Goal: Task Accomplishment & Management: Manage account settings

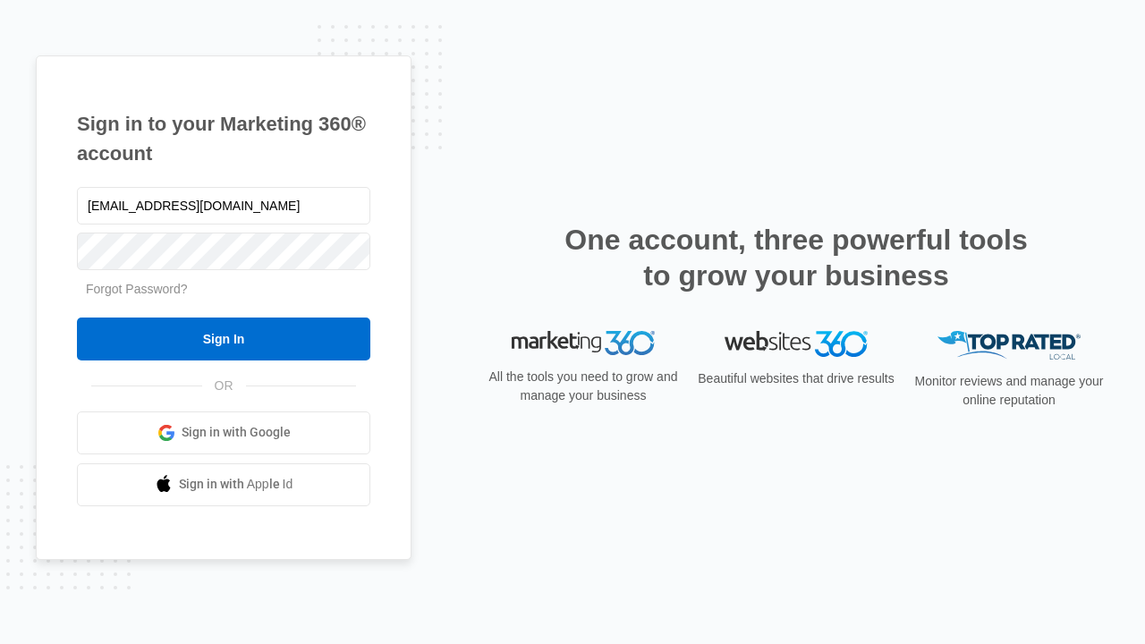
type input "[EMAIL_ADDRESS][DOMAIN_NAME]"
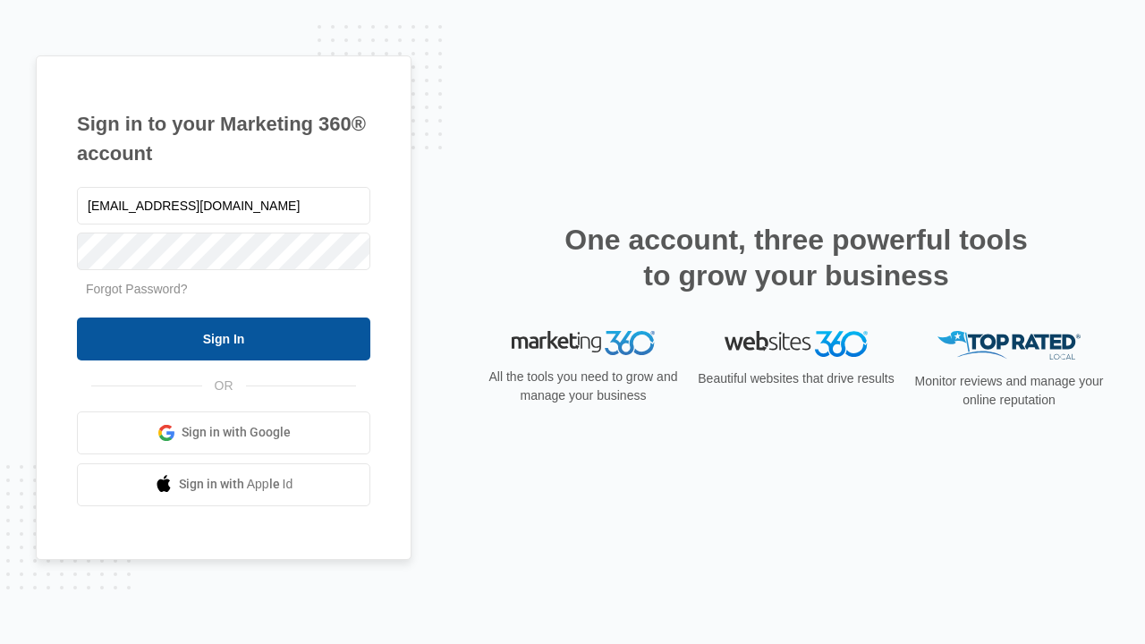
click at [224, 338] on input "Sign In" at bounding box center [223, 338] width 293 height 43
